Goal: Task Accomplishment & Management: Use online tool/utility

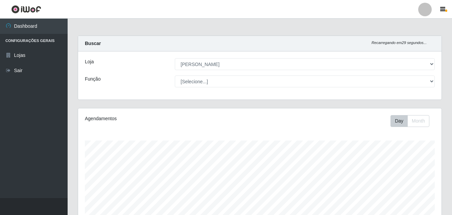
select select "402"
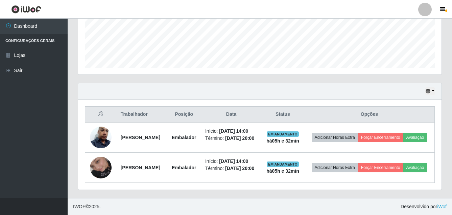
scroll to position [184, 0]
click at [426, 89] on icon "button" at bounding box center [428, 91] width 5 height 5
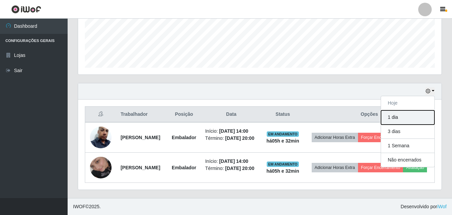
click at [404, 110] on button "1 dia" at bounding box center [407, 117] width 53 height 14
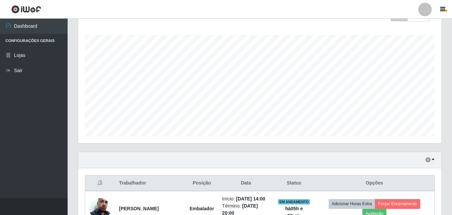
scroll to position [101, 0]
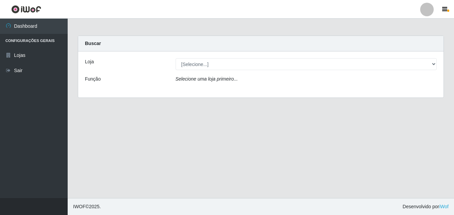
click at [186, 63] on select "[Selecione...] Ajubá Mercado" at bounding box center [305, 64] width 261 height 12
select select "402"
click at [175, 58] on select "[Selecione...] Ajubá Mercado" at bounding box center [305, 64] width 261 height 12
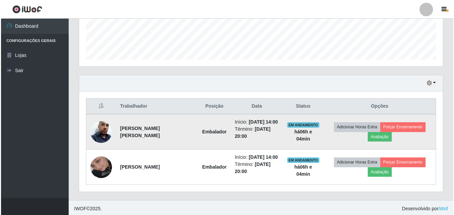
scroll to position [184, 0]
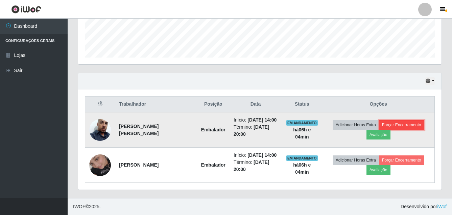
click at [406, 125] on button "Forçar Encerramento" at bounding box center [401, 124] width 45 height 9
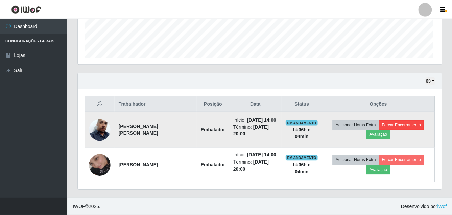
scroll to position [140, 360]
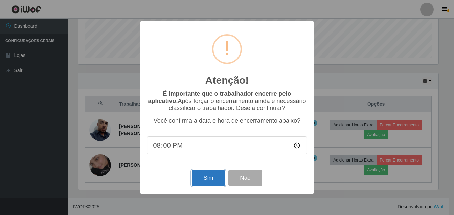
click at [205, 177] on button "Sim" at bounding box center [208, 178] width 33 height 16
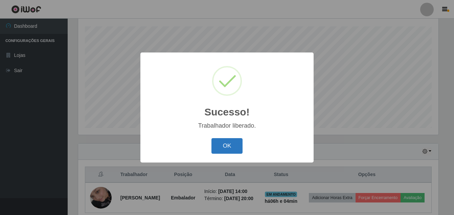
click at [233, 149] on button "OK" at bounding box center [226, 146] width 31 height 16
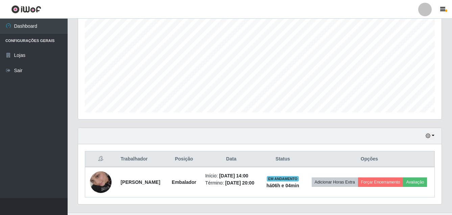
scroll to position [149, 0]
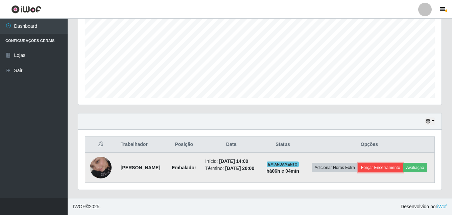
click at [403, 163] on button "Forçar Encerramento" at bounding box center [380, 167] width 45 height 9
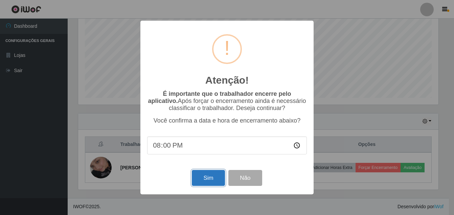
click at [213, 175] on button "Sim" at bounding box center [208, 178] width 33 height 16
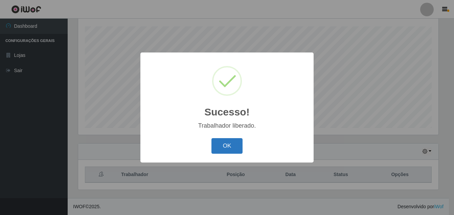
click at [237, 143] on button "OK" at bounding box center [226, 146] width 31 height 16
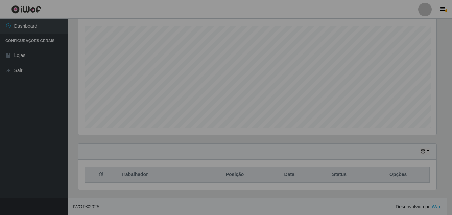
scroll to position [140, 363]
